Goal: Task Accomplishment & Management: Complete application form

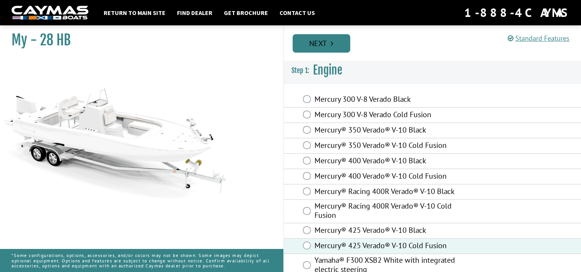
click at [319, 43] on link "Next" at bounding box center [322, 43] width 58 height 18
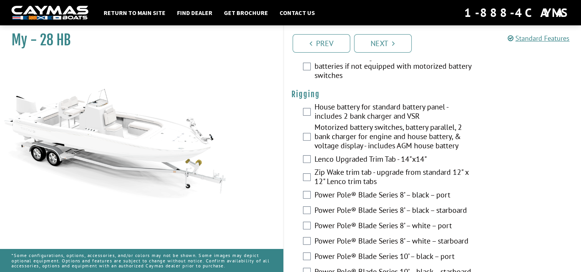
scroll to position [225, 0]
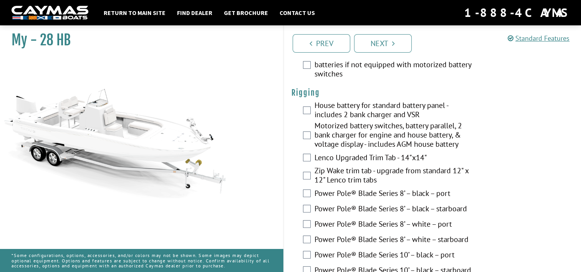
click at [305, 140] on div "Motorized battery switches, battery parallel, 2 bank charger for engine and hou…" at bounding box center [433, 136] width 298 height 30
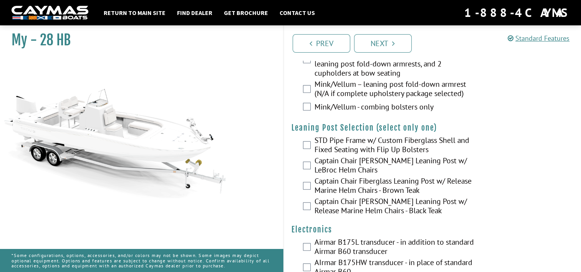
scroll to position [1785, 0]
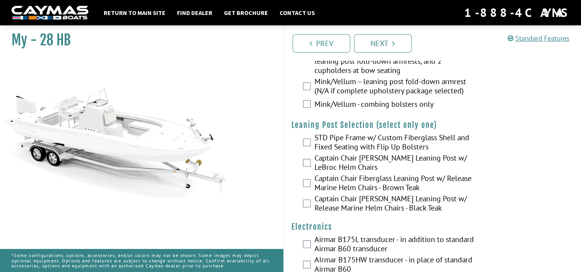
click at [499, 174] on div "Captain Chair Fiberglass Leaning Post w/ Release Marine Helm Chairs - Brown Teak" at bounding box center [433, 184] width 298 height 20
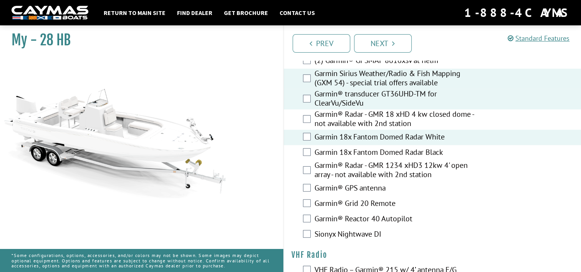
scroll to position [2154, 0]
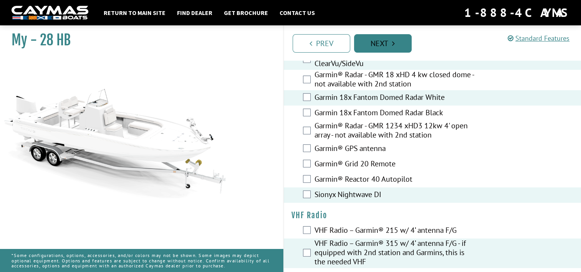
click at [386, 46] on link "Next" at bounding box center [383, 43] width 58 height 18
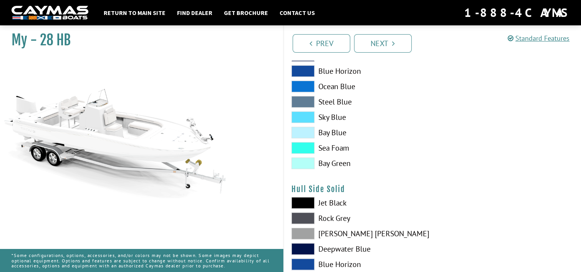
scroll to position [0, 0]
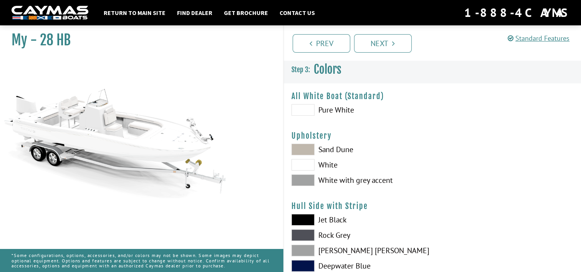
click at [303, 164] on span at bounding box center [302, 165] width 23 height 12
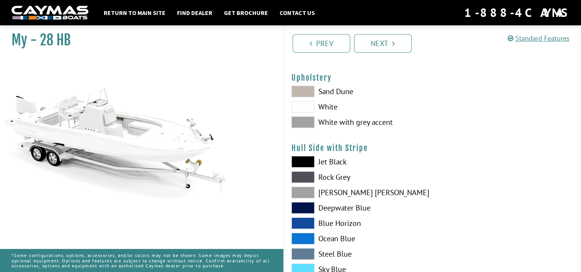
scroll to position [86, 0]
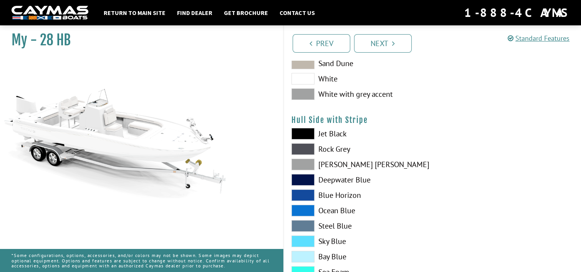
click at [299, 132] on span at bounding box center [302, 134] width 23 height 12
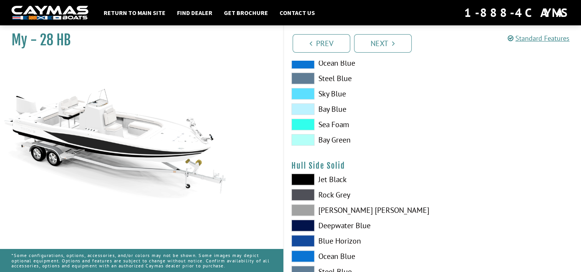
scroll to position [235, 0]
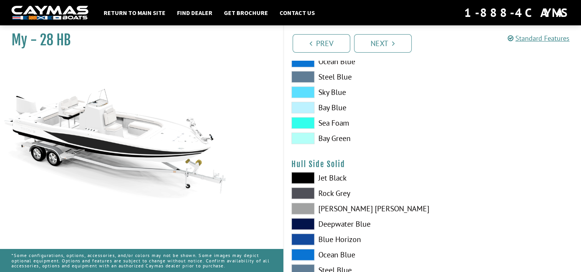
click at [303, 194] on span at bounding box center [302, 193] width 23 height 12
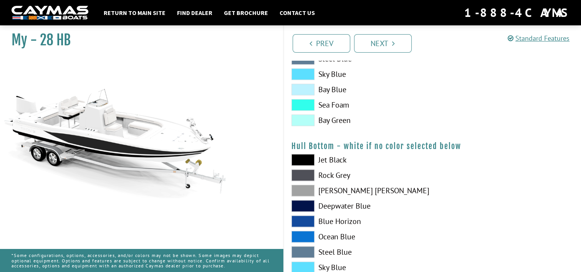
scroll to position [451, 0]
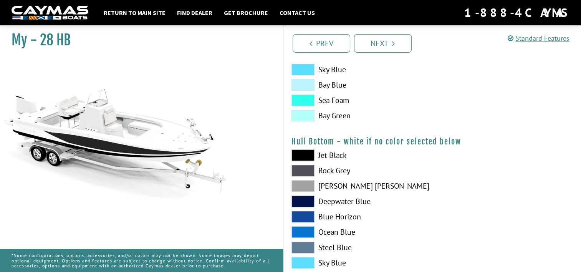
click at [301, 168] on span at bounding box center [302, 171] width 23 height 12
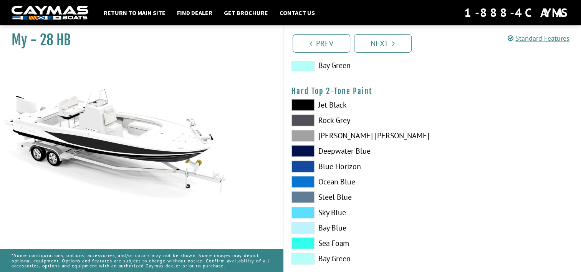
scroll to position [704, 0]
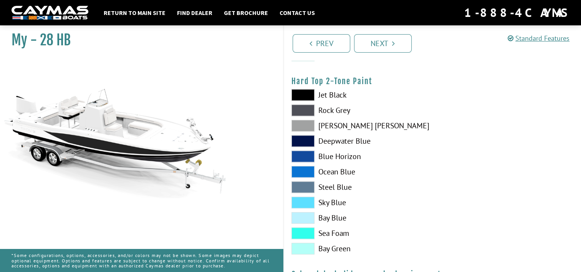
click at [300, 111] on span at bounding box center [302, 110] width 23 height 12
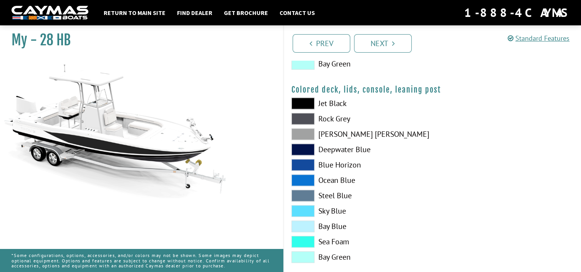
scroll to position [901, 0]
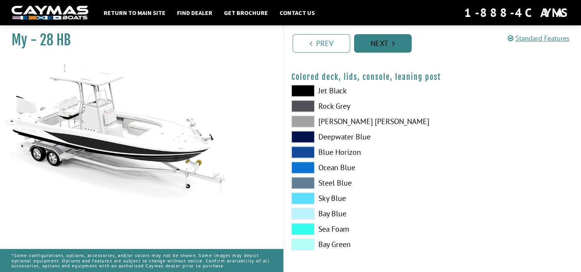
click at [377, 40] on link "Next" at bounding box center [383, 43] width 58 height 18
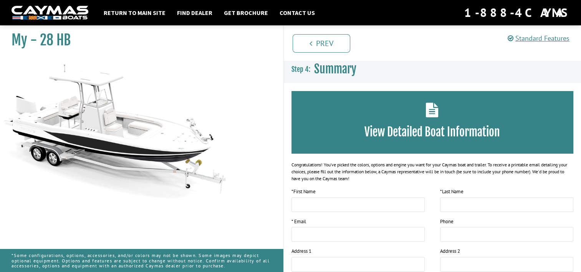
scroll to position [1, 0]
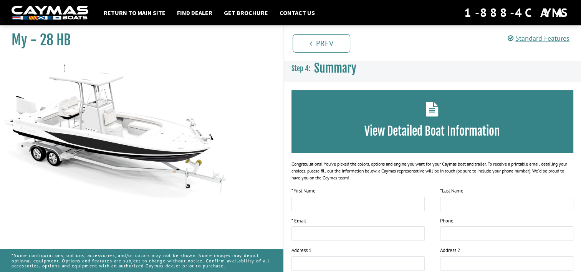
click at [151, 146] on img at bounding box center [115, 128] width 230 height 140
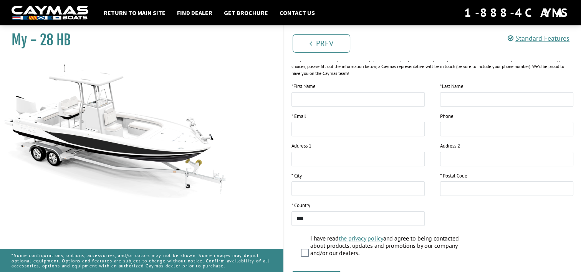
scroll to position [155, 0]
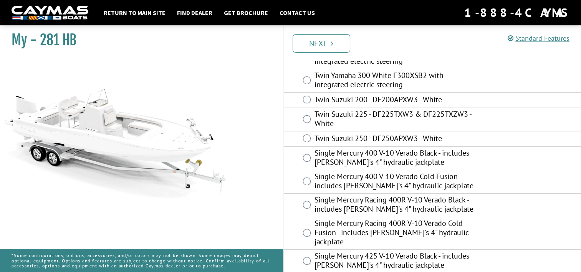
scroll to position [150, 0]
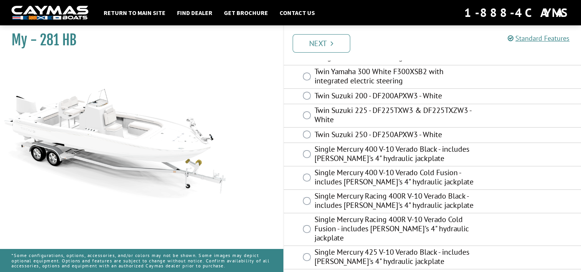
click at [463, 120] on label "Twin Suzuki 225 - DF225TXW3 & DF225TXZW3 - White" at bounding box center [394, 116] width 160 height 20
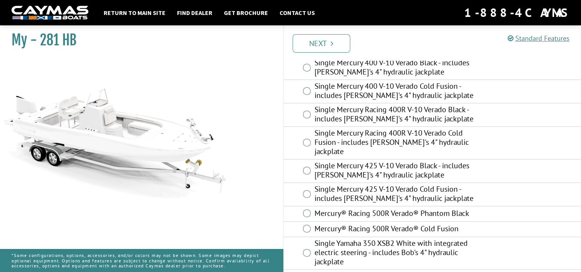
scroll to position [255, 0]
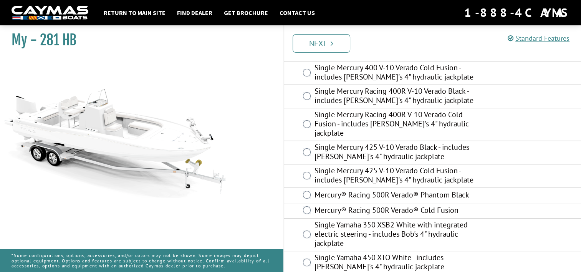
click at [489, 177] on div "Single Mercury 425 V-10 Verado Cold Fusion - includes [PERSON_NAME]'s 4" hydrau…" at bounding box center [433, 175] width 298 height 23
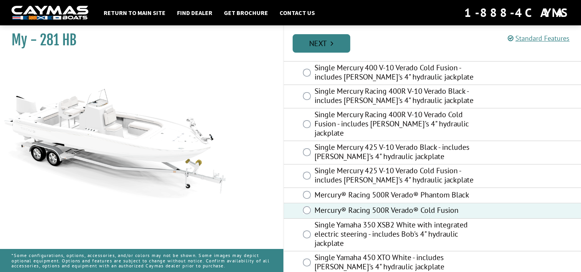
click at [324, 41] on link "Next" at bounding box center [322, 43] width 58 height 18
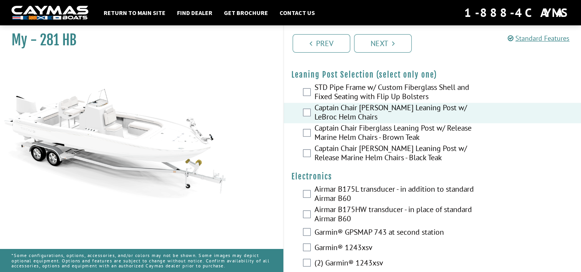
scroll to position [2064, 0]
